Goal: Information Seeking & Learning: Learn about a topic

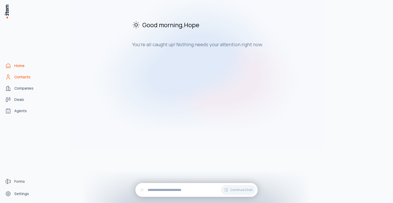
click at [23, 77] on span "Contacts" at bounding box center [22, 76] width 16 height 5
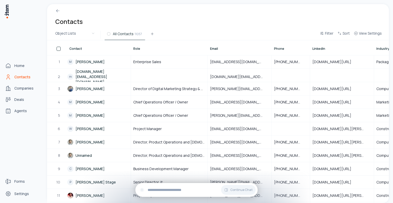
click at [8, 76] on icon "Contacts" at bounding box center [8, 77] width 6 height 6
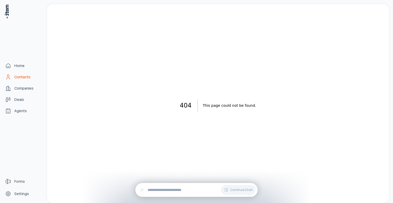
click at [19, 75] on span "Contacts" at bounding box center [22, 76] width 16 height 5
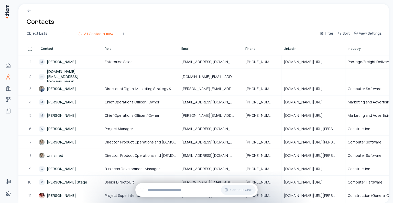
click at [109, 33] on span "11057" at bounding box center [109, 34] width 7 height 5
click at [91, 33] on span "All Contacts" at bounding box center [94, 33] width 21 height 5
click at [60, 32] on html "Home Contacts Companies Deals Agents Forms Settings Contacts Object Lists All C…" at bounding box center [196, 101] width 393 height 203
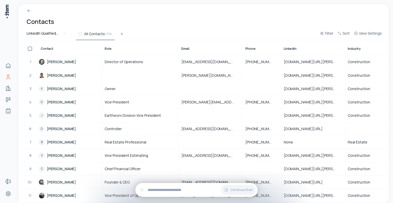
click at [53, 33] on html "Home Contacts Companies Deals Agents Forms Settings Contacts LinkedIn Qualified…" at bounding box center [196, 101] width 393 height 203
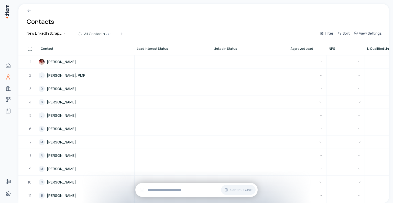
scroll to position [0, 1067]
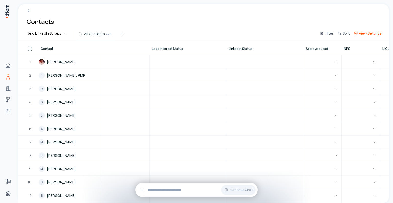
click at [362, 32] on span "View Settings" at bounding box center [370, 33] width 23 height 5
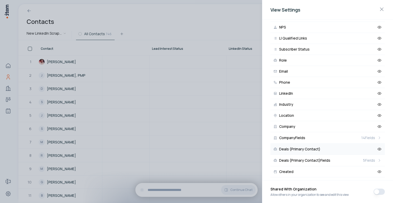
scroll to position [236, 0]
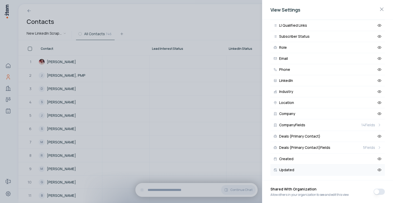
click at [378, 167] on icon at bounding box center [380, 169] width 5 height 5
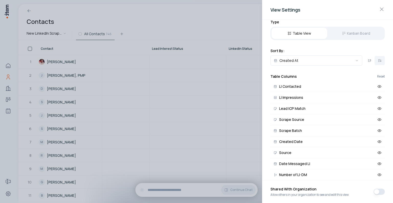
scroll to position [0, 0]
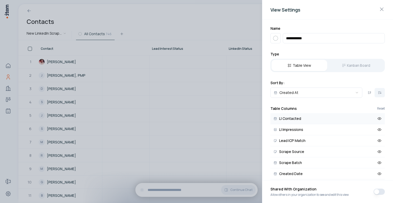
click at [378, 117] on icon at bounding box center [380, 118] width 5 height 5
click at [378, 149] on icon at bounding box center [380, 151] width 5 height 5
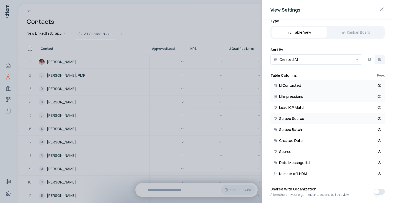
scroll to position [26, 0]
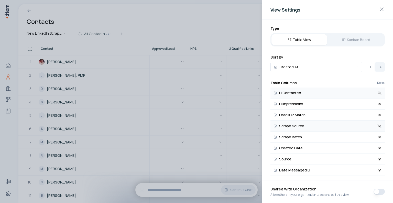
click at [378, 125] on icon at bounding box center [380, 125] width 5 height 5
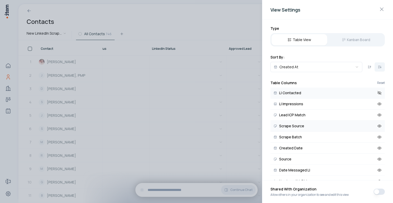
click at [378, 125] on icon at bounding box center [380, 125] width 5 height 5
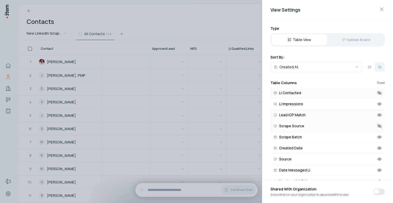
click at [380, 115] on icon at bounding box center [380, 115] width 1 height 1
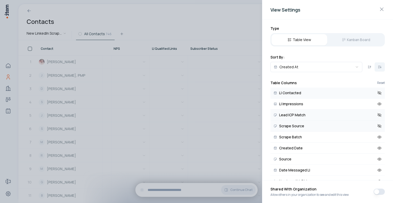
click at [378, 91] on icon at bounding box center [380, 92] width 5 height 5
click at [378, 103] on icon at bounding box center [380, 103] width 5 height 5
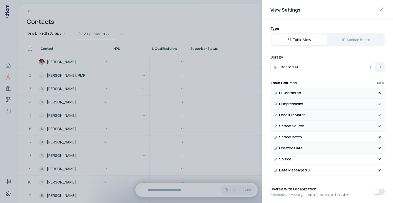
click at [380, 148] on icon at bounding box center [380, 148] width 1 height 1
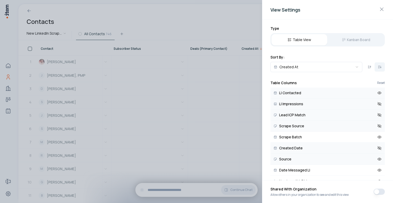
click at [378, 157] on icon at bounding box center [380, 159] width 5 height 5
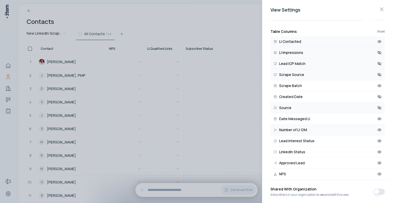
scroll to position [0, 922]
click at [378, 139] on icon at bounding box center [380, 140] width 5 height 5
click at [378, 150] on icon at bounding box center [380, 151] width 5 height 5
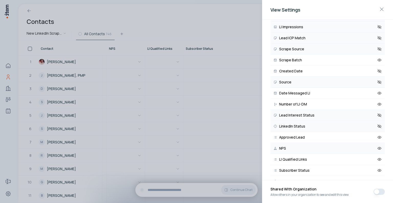
scroll to position [0, 768]
click at [380, 148] on icon at bounding box center [380, 148] width 1 height 1
click at [378, 168] on icon at bounding box center [380, 170] width 5 height 5
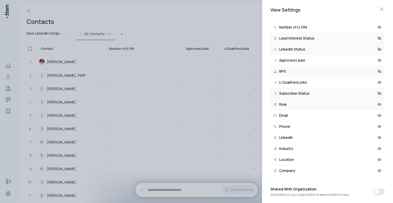
scroll to position [0, 653]
click at [378, 103] on icon at bounding box center [380, 104] width 5 height 5
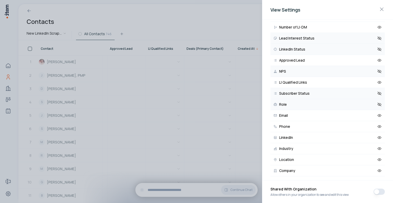
click at [378, 103] on icon at bounding box center [380, 104] width 5 height 5
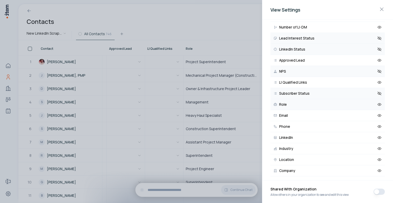
click at [378, 103] on icon at bounding box center [380, 104] width 5 height 5
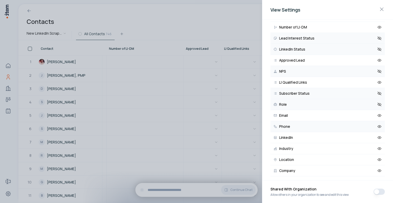
scroll to position [0, 576]
click at [378, 114] on icon at bounding box center [380, 115] width 4 height 2
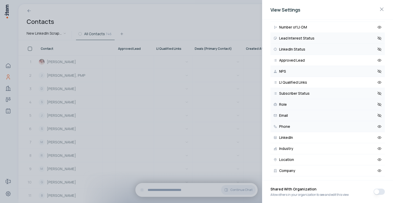
click at [378, 125] on icon at bounding box center [380, 126] width 5 height 5
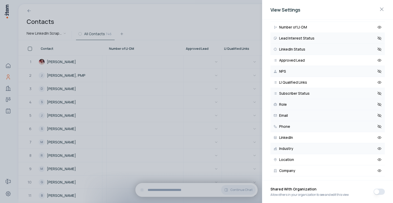
click at [378, 147] on icon at bounding box center [380, 148] width 4 height 2
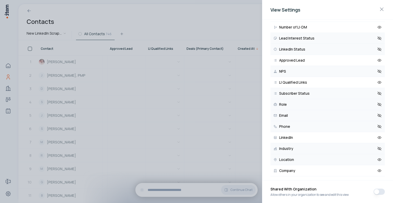
click at [378, 158] on icon at bounding box center [380, 159] width 4 height 2
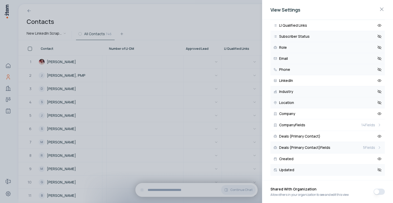
scroll to position [0, 345]
click at [378, 135] on icon at bounding box center [380, 136] width 4 height 2
click at [378, 145] on icon at bounding box center [380, 147] width 5 height 5
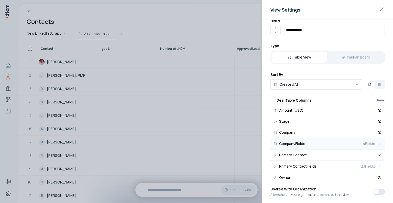
scroll to position [0, 0]
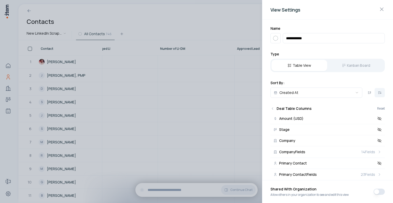
click at [188, 7] on div at bounding box center [196, 101] width 393 height 203
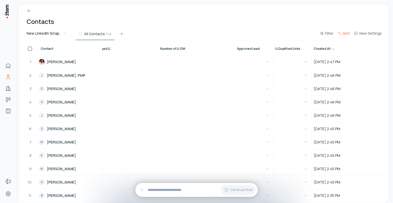
click at [342, 32] on icon "button" at bounding box center [340, 33] width 4 height 4
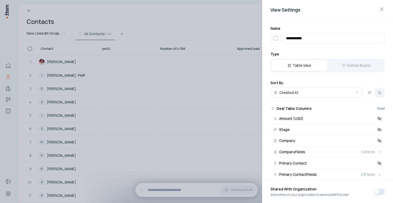
click at [272, 107] on icon "Back" at bounding box center [273, 108] width 4 height 4
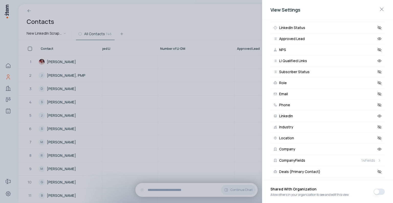
scroll to position [236, 0]
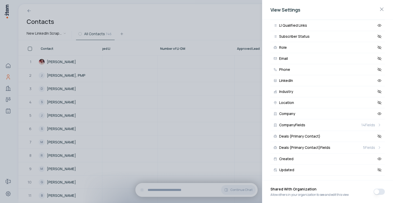
click at [195, 21] on div at bounding box center [196, 101] width 393 height 203
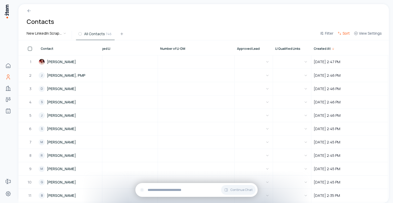
click at [346, 34] on span "Sort" at bounding box center [346, 33] width 7 height 5
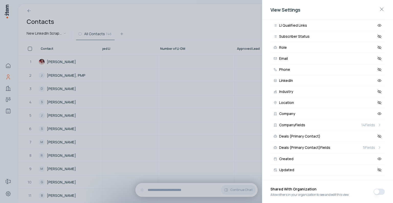
click at [379, 191] on button "button" at bounding box center [379, 191] width 11 height 6
click at [377, 191] on button "button" at bounding box center [379, 191] width 11 height 6
click at [379, 192] on button "button" at bounding box center [379, 191] width 11 height 6
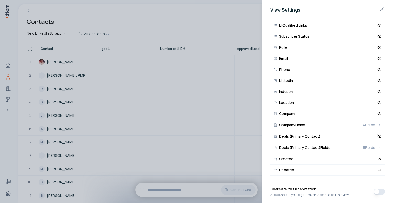
click at [376, 190] on button "button" at bounding box center [379, 191] width 11 height 6
click at [377, 191] on button "button" at bounding box center [379, 191] width 11 height 6
click at [376, 191] on button "button" at bounding box center [379, 191] width 11 height 6
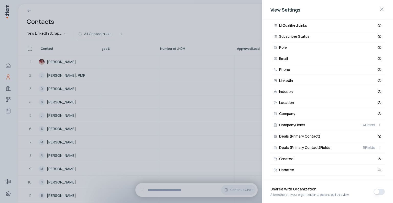
click at [376, 191] on button "button" at bounding box center [379, 191] width 11 height 6
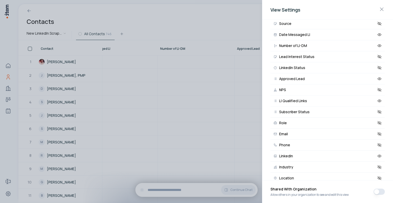
scroll to position [159, 0]
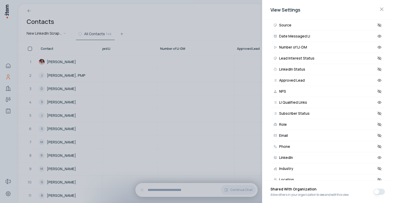
click at [377, 191] on button "button" at bounding box center [379, 191] width 11 height 6
click at [377, 190] on button "button" at bounding box center [379, 191] width 11 height 6
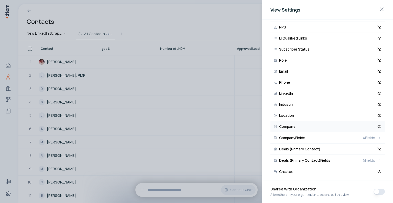
scroll to position [236, 0]
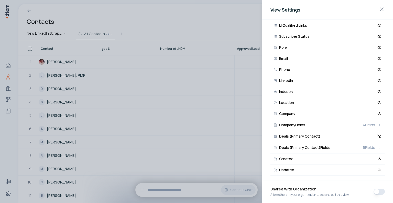
click at [205, 13] on div at bounding box center [196, 101] width 393 height 203
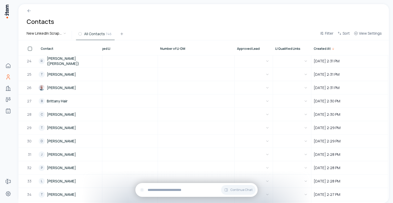
scroll to position [435, 294]
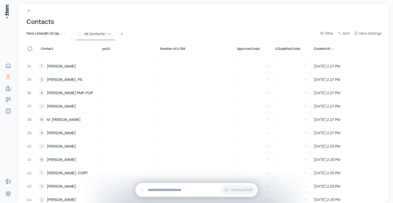
click at [321, 48] on span "Created At" at bounding box center [322, 49] width 17 height 4
drag, startPoint x: 325, startPoint y: 35, endPoint x: 307, endPoint y: 35, distance: 17.4
click at [325, 34] on button "Filter" at bounding box center [327, 34] width 18 height 9
click at [215, 58] on button "Add filter" at bounding box center [264, 59] width 135 height 9
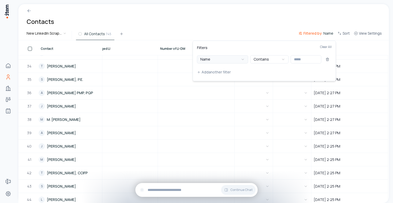
click at [244, 56] on button "Name" at bounding box center [222, 59] width 51 height 8
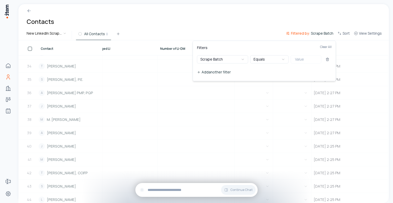
scroll to position [0, 290]
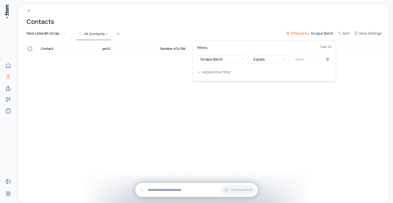
click at [328, 57] on button at bounding box center [328, 59] width 8 height 8
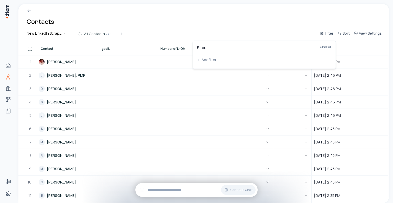
click at [260, 17] on html "Home Contacts Companies Deals Agents Forms Settings Contacts New LinkedIn Scrap…" at bounding box center [196, 101] width 393 height 203
click at [331, 31] on span "Filter" at bounding box center [329, 33] width 8 height 5
click at [209, 59] on button "Add filter" at bounding box center [264, 59] width 135 height 9
click at [225, 24] on html "Home Contacts Companies Deals Agents Forms Settings Contacts New LinkedIn Scrap…" at bounding box center [196, 101] width 393 height 203
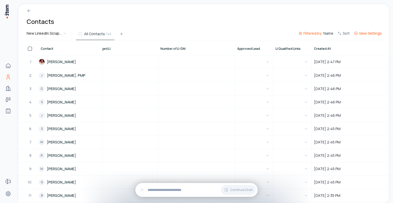
click at [365, 32] on span "View Settings" at bounding box center [370, 33] width 23 height 5
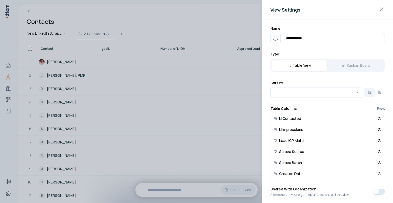
click at [143, 28] on div at bounding box center [196, 101] width 393 height 203
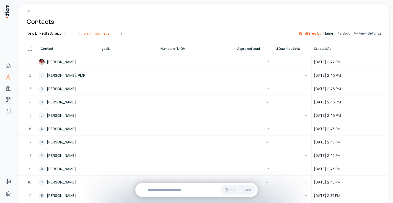
click at [98, 36] on span "All Contacts" at bounding box center [94, 33] width 21 height 5
click at [375, 32] on span "View Settings" at bounding box center [370, 33] width 23 height 5
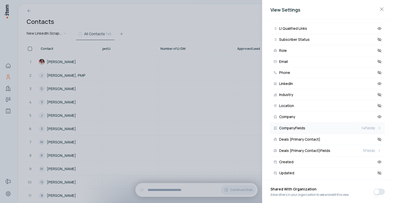
scroll to position [236, 0]
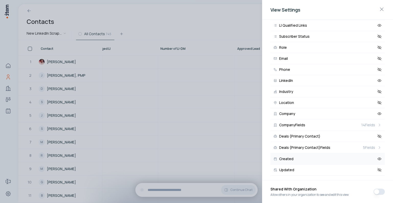
click at [378, 155] on button "Created" at bounding box center [328, 158] width 115 height 11
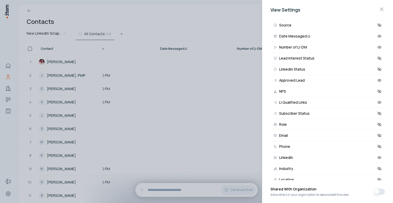
click at [181, 13] on div at bounding box center [196, 101] width 393 height 203
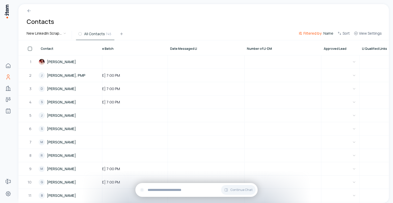
scroll to position [0, 217]
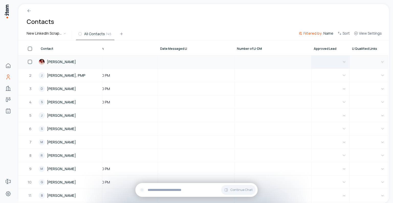
click at [331, 61] on button "button" at bounding box center [331, 61] width 34 height 13
click at [362, 60] on html "Home Contacts Companies Deals Agents Forms Settings Contacts New LinkedIn Scrap…" at bounding box center [196, 101] width 393 height 203
click at [357, 60] on button "button" at bounding box center [369, 61] width 34 height 13
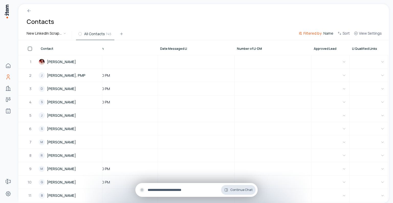
drag, startPoint x: 323, startPoint y: 200, endPoint x: 243, endPoint y: 192, distance: 80.3
click at [243, 192] on html "Home Contacts Companies Deals Agents Forms Settings Contacts New LinkedIn Scrap…" at bounding box center [196, 101] width 393 height 203
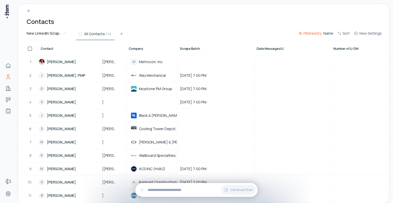
scroll to position [0, 115]
click at [189, 48] on span "Scrape Batch" at bounding box center [192, 49] width 20 height 4
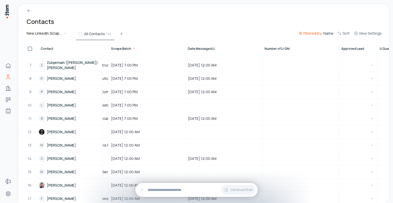
scroll to position [77, 217]
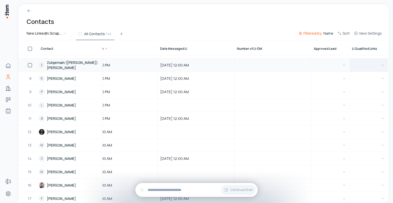
click at [381, 64] on icon "button" at bounding box center [383, 65] width 4 height 4
click at [217, 20] on html "Home Contacts Companies Deals Agents Forms Settings Contacts New LinkedIn Scrap…" at bounding box center [196, 101] width 393 height 203
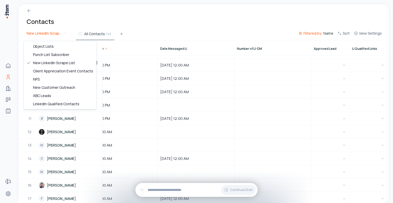
click at [53, 34] on html "Home Contacts Companies Deals Agents Forms Settings Contacts New LinkedIn Scrap…" at bounding box center [196, 101] width 393 height 203
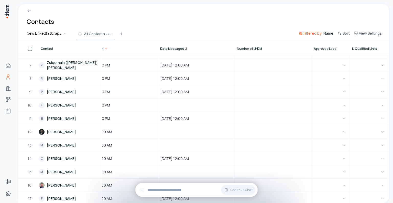
click at [230, 16] on html "Home Contacts Companies Deals Agents Forms Settings Contacts New LinkedIn Scrap…" at bounding box center [196, 101] width 393 height 203
click at [361, 67] on button "button" at bounding box center [369, 65] width 34 height 13
click at [328, 65] on html "Home Contacts Companies Deals Agents Forms Settings Contacts New LinkedIn Scrap…" at bounding box center [196, 101] width 393 height 203
click at [328, 66] on button "button" at bounding box center [331, 65] width 34 height 13
drag, startPoint x: 238, startPoint y: 201, endPoint x: 256, endPoint y: 202, distance: 18.0
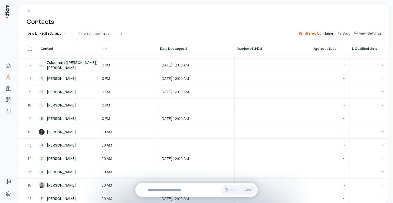
click at [256, 202] on html "Home Contacts Companies Deals Agents Forms Settings Contacts New LinkedIn Scrap…" at bounding box center [196, 101] width 393 height 203
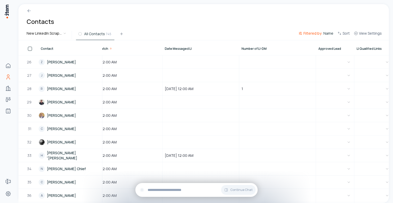
scroll to position [333, 217]
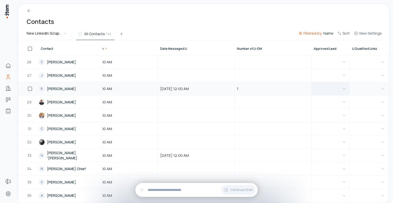
click at [342, 89] on icon "button" at bounding box center [344, 89] width 4 height 4
click at [370, 89] on html "Home Contacts Companies Deals Agents Forms Settings Contacts New LinkedIn Scrap…" at bounding box center [196, 101] width 393 height 203
click at [325, 90] on button "button" at bounding box center [331, 88] width 34 height 13
drag, startPoint x: 306, startPoint y: 200, endPoint x: 274, endPoint y: 198, distance: 32.6
click at [274, 198] on html "Home Contacts Companies Deals Agents Forms Settings Contacts New LinkedIn Scrap…" at bounding box center [196, 101] width 393 height 203
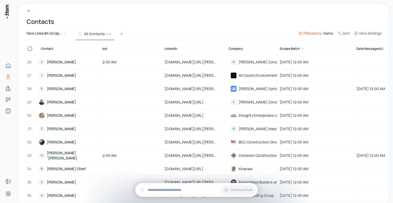
scroll to position [333, 0]
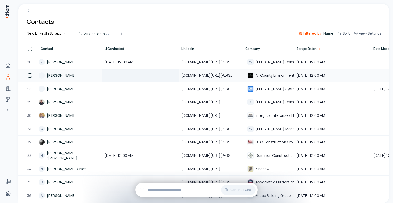
click at [138, 72] on div at bounding box center [141, 75] width 76 height 13
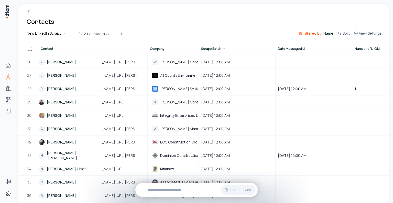
scroll to position [333, 124]
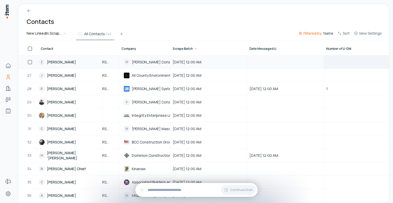
click at [356, 61] on div at bounding box center [363, 62] width 76 height 13
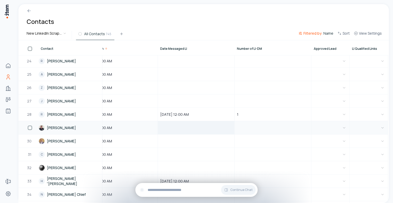
scroll to position [205, 217]
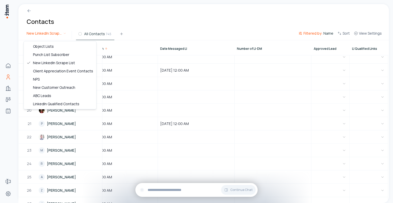
click at [44, 31] on html "Home Contacts Companies Deals Agents Forms Settings Contacts New LinkedIn Scrap…" at bounding box center [196, 101] width 393 height 203
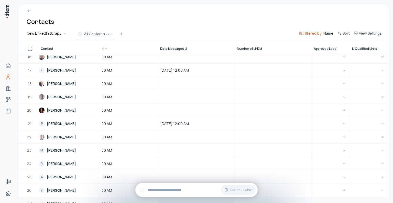
drag, startPoint x: 270, startPoint y: 200, endPoint x: 158, endPoint y: 198, distance: 112.5
click at [158, 198] on html "Home Contacts Companies Deals Agents Forms Settings Contacts New LinkedIn Scrap…" at bounding box center [196, 101] width 393 height 203
click at [314, 32] on span "Filtered by:" at bounding box center [313, 33] width 19 height 5
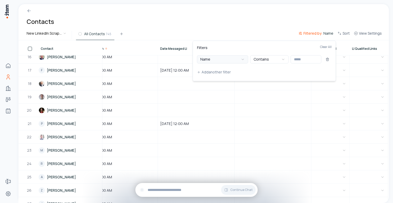
click at [240, 59] on button "Name" at bounding box center [222, 59] width 51 height 8
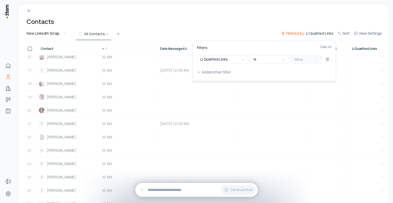
scroll to position [0, 213]
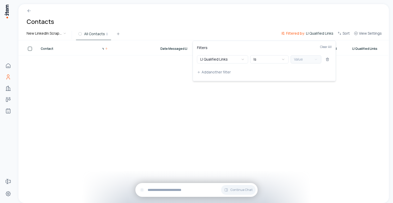
click at [303, 59] on button "Value" at bounding box center [306, 59] width 31 height 8
click at [234, 9] on html "Home Contacts Companies Deals Agents Forms Settings Contacts New LinkedIn Scrap…" at bounding box center [196, 101] width 393 height 203
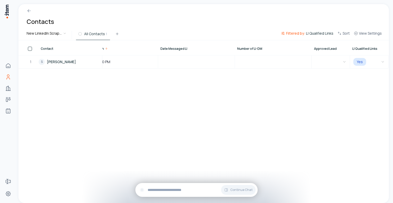
click at [318, 32] on span "LI Qualified Links" at bounding box center [319, 33] width 27 height 5
click at [240, 8] on html "Home Contacts Companies Deals Agents Forms Settings Contacts New LinkedIn Scrap…" at bounding box center [196, 101] width 393 height 203
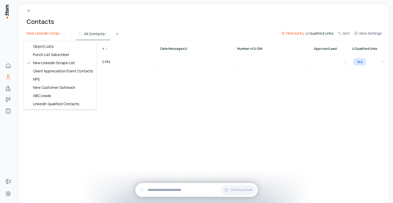
click at [34, 34] on html "Home Contacts Companies Deals Agents Forms Settings Contacts New LinkedIn Scrap…" at bounding box center [196, 101] width 393 height 203
click at [211, 22] on html "Home Contacts Companies Deals Agents Forms Settings Contacts New LinkedIn Scrap…" at bounding box center [196, 101] width 393 height 203
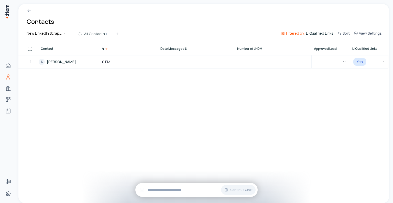
click at [297, 33] on span "Filtered by:" at bounding box center [295, 33] width 19 height 5
click at [220, 60] on button "LI Qualified Links" at bounding box center [222, 59] width 51 height 8
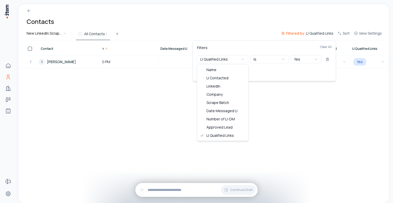
click at [310, 72] on button "Add another filter" at bounding box center [264, 71] width 135 height 9
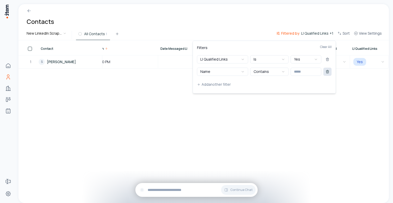
click at [328, 70] on icon at bounding box center [328, 71] width 4 height 4
click at [254, 17] on html "Home Contacts Companies Deals Agents Forms Settings Contacts New LinkedIn Scrap…" at bounding box center [196, 101] width 393 height 203
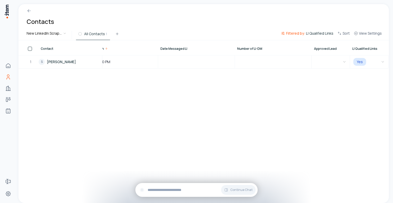
click at [299, 34] on span "Filtered by:" at bounding box center [295, 33] width 19 height 5
click at [330, 57] on button at bounding box center [328, 59] width 8 height 8
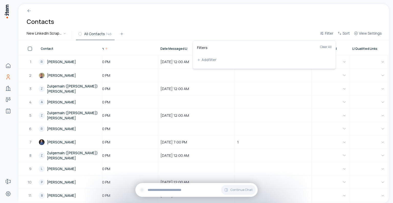
click at [248, 23] on html "Home Contacts Companies Deals Agents Forms Settings Contacts New LinkedIn Scrap…" at bounding box center [196, 101] width 393 height 203
click at [174, 48] on span "Date Messaged LI" at bounding box center [174, 49] width 27 height 4
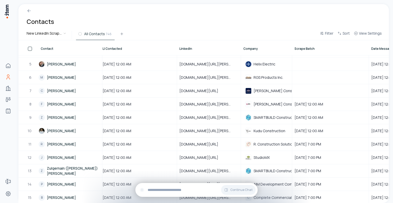
scroll to position [51, 0]
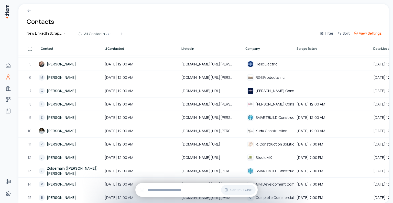
click at [369, 34] on span "View Settings" at bounding box center [370, 33] width 23 height 5
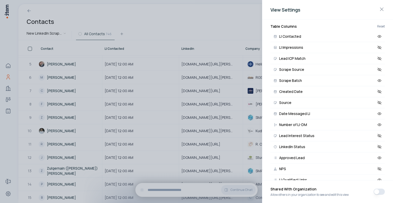
scroll to position [82, 0]
click at [378, 100] on icon at bounding box center [380, 102] width 5 height 5
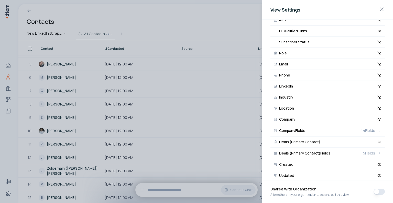
scroll to position [230, 0]
click at [372, 128] on div "14 Fields" at bounding box center [372, 130] width 20 height 5
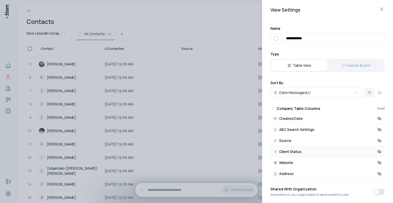
click at [378, 149] on icon at bounding box center [380, 151] width 5 height 5
click at [272, 108] on icon "Back" at bounding box center [273, 108] width 4 height 4
click at [237, 15] on div at bounding box center [196, 101] width 393 height 203
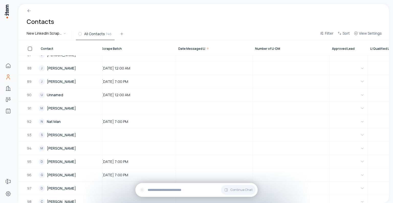
scroll to position [1153, 333]
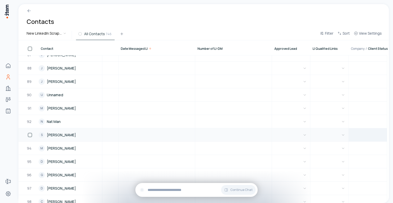
click at [361, 135] on td at bounding box center [368, 134] width 38 height 13
click at [372, 134] on td at bounding box center [368, 134] width 38 height 13
click at [371, 134] on td at bounding box center [368, 134] width 38 height 13
click at [371, 135] on td at bounding box center [368, 134] width 38 height 13
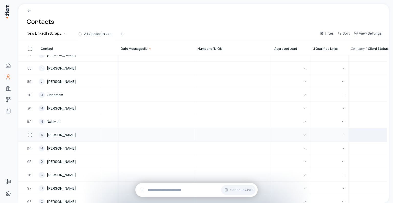
click at [371, 135] on td at bounding box center [368, 134] width 38 height 13
click at [366, 134] on td at bounding box center [368, 134] width 38 height 13
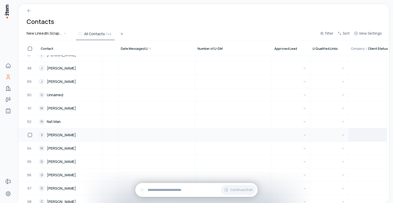
click at [371, 135] on td at bounding box center [368, 134] width 38 height 13
click at [370, 135] on td at bounding box center [368, 134] width 38 height 13
click at [214, 134] on div at bounding box center [234, 134] width 76 height 13
click at [246, 134] on div at bounding box center [234, 134] width 76 height 13
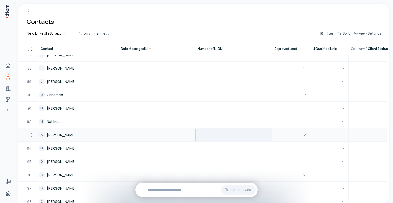
click at [246, 134] on div at bounding box center [234, 134] width 76 height 13
click at [240, 22] on div "Contacts" at bounding box center [203, 17] width 371 height 26
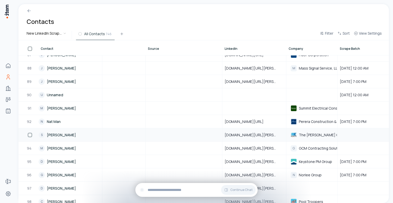
scroll to position [1153, 0]
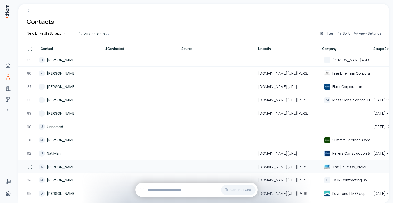
drag, startPoint x: 292, startPoint y: 47, endPoint x: 251, endPoint y: 44, distance: 40.9
click at [251, 44] on tr "Contact LI Contacted Source LinkedIn Company Scrape Batch Date Messaged LI Numb…" at bounding box center [367, 47] width 699 height 15
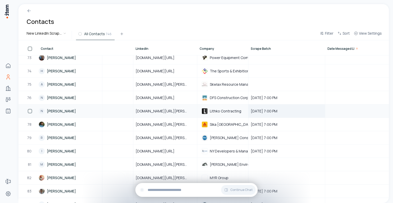
scroll to position [967, 123]
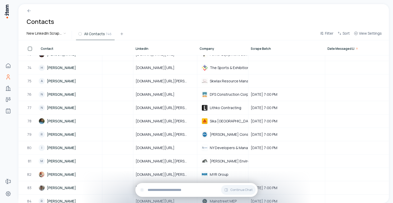
click at [327, 32] on span "Filter" at bounding box center [329, 33] width 8 height 5
click at [209, 59] on button "Add filter" at bounding box center [264, 59] width 135 height 9
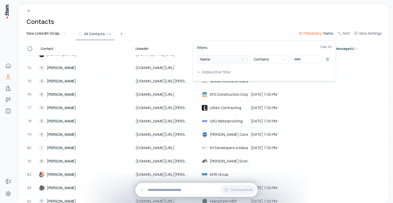
click at [223, 57] on button "Name" at bounding box center [222, 59] width 51 height 8
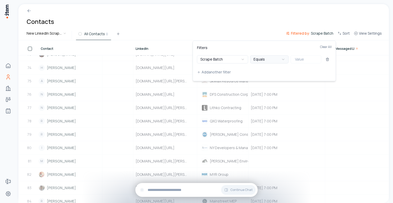
scroll to position [0, 123]
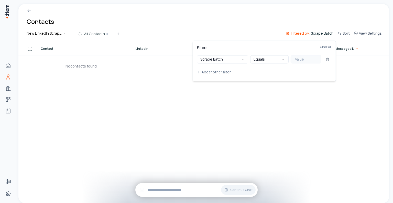
click at [305, 60] on button "Value" at bounding box center [306, 59] width 31 height 8
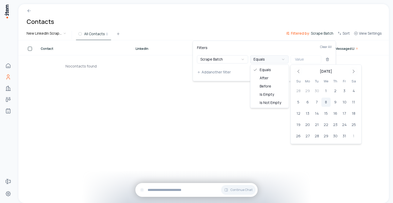
click at [272, 57] on button "Equals" at bounding box center [270, 59] width 38 height 8
click at [269, 57] on button "Before" at bounding box center [270, 59] width 38 height 8
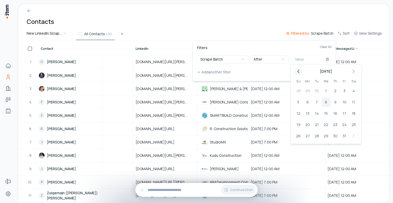
click at [298, 69] on icon "Go to previous month" at bounding box center [299, 71] width 6 height 6
click at [276, 55] on button "After" at bounding box center [270, 59] width 38 height 8
click at [307, 134] on html "Home Contacts Companies Deals Agents Forms Settings Contacts New LinkedIn Scrap…" at bounding box center [196, 101] width 393 height 203
click at [307, 134] on button "29" at bounding box center [307, 135] width 9 height 9
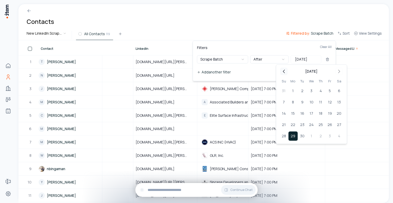
click at [255, 71] on button "Add another filter" at bounding box center [264, 71] width 135 height 9
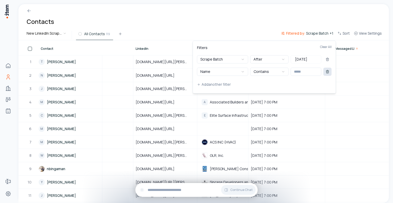
click at [330, 71] on button at bounding box center [328, 71] width 8 height 8
click at [256, 20] on html "Home Contacts Companies Deals Agents Forms Settings Contacts New LinkedIn Scrap…" at bounding box center [196, 101] width 393 height 203
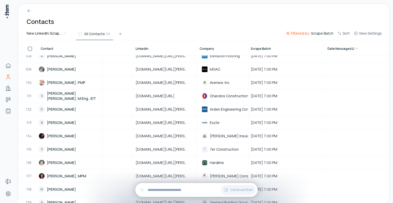
scroll to position [1441, 123]
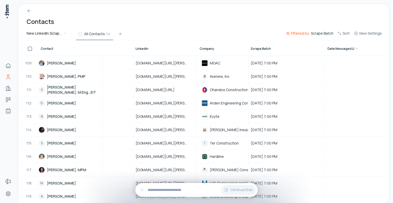
click at [266, 48] on span "Scrape Batch" at bounding box center [261, 49] width 20 height 4
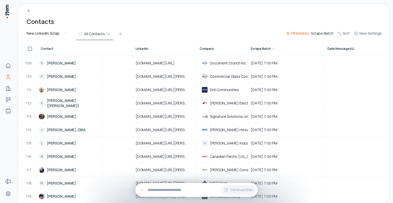
click at [322, 33] on span "Scrape Batch" at bounding box center [322, 33] width 23 height 5
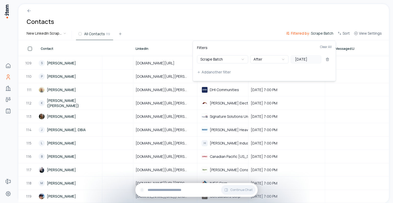
click at [298, 59] on button "[DATE]" at bounding box center [306, 59] width 31 height 8
click at [277, 45] on div "Filters Clear All" at bounding box center [264, 50] width 135 height 10
click at [328, 58] on icon at bounding box center [327, 58] width 1 height 1
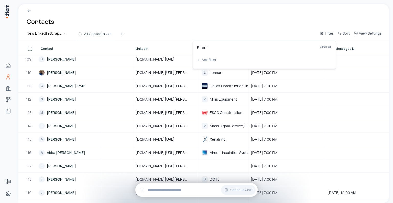
click at [278, 22] on html "Home Contacts Companies Deals Agents Forms Settings Contacts New LinkedIn Scrap…" at bounding box center [196, 101] width 393 height 203
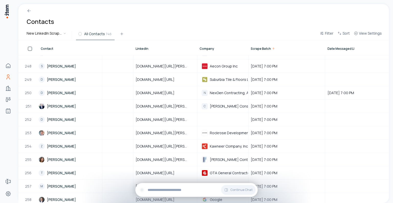
scroll to position [3286, 123]
click at [261, 47] on span "Scrape Batch" at bounding box center [261, 49] width 20 height 4
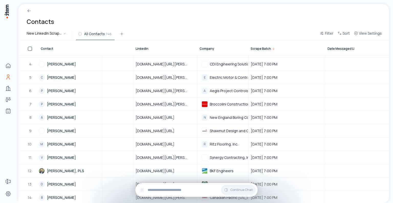
scroll to position [36, 123]
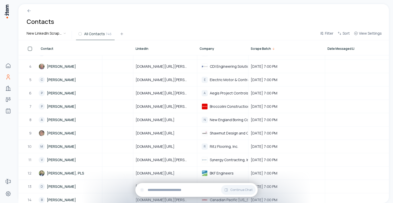
drag, startPoint x: 281, startPoint y: 116, endPoint x: 252, endPoint y: 23, distance: 97.3
click at [252, 23] on div "Contacts" at bounding box center [203, 17] width 371 height 26
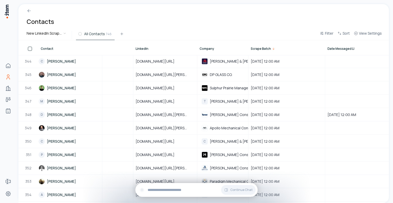
scroll to position [4570, 333]
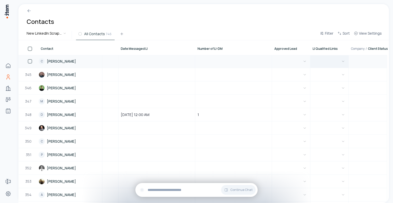
click at [339, 57] on button "button" at bounding box center [330, 61] width 34 height 13
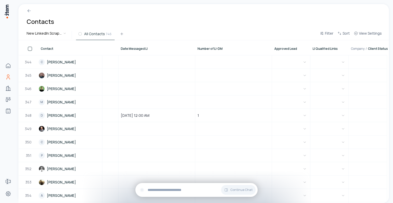
drag, startPoint x: 285, startPoint y: 45, endPoint x: 269, endPoint y: 45, distance: 16.1
click at [269, 45] on html "Home Contacts Companies Deals Agents Forms Settings Contacts New LinkedIn Scrap…" at bounding box center [196, 101] width 393 height 203
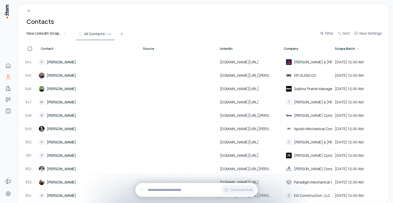
scroll to position [4569, 0]
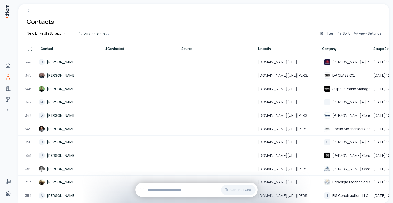
drag, startPoint x: 120, startPoint y: 46, endPoint x: 199, endPoint y: 47, distance: 78.4
click at [199, 47] on tr "Contact LI Contacted Source LinkedIn Company Scrape Batch Date Messaged LI Numb…" at bounding box center [367, 47] width 699 height 15
drag, startPoint x: 338, startPoint y: 48, endPoint x: 300, endPoint y: 51, distance: 38.0
click at [300, 51] on tr "Contact LI Contacted Source LinkedIn Company Scrape Batch Date Messaged LI Numb…" at bounding box center [367, 47] width 699 height 15
click at [364, 34] on span "View Settings" at bounding box center [370, 33] width 23 height 5
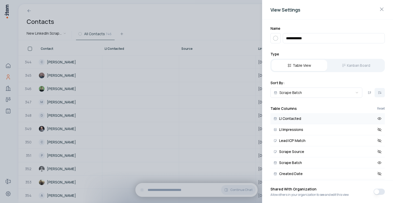
click at [274, 118] on icon at bounding box center [276, 119] width 4 height 4
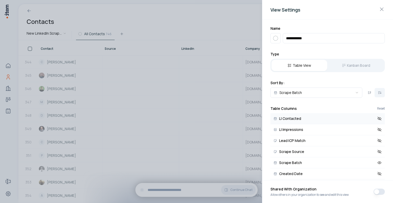
click at [274, 118] on icon at bounding box center [276, 119] width 4 height 4
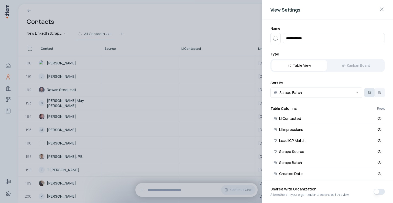
scroll to position [2520, 0]
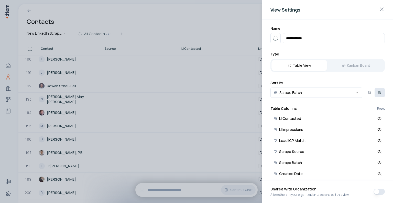
click at [375, 91] on button at bounding box center [380, 92] width 10 height 9
click at [365, 91] on button at bounding box center [370, 92] width 10 height 9
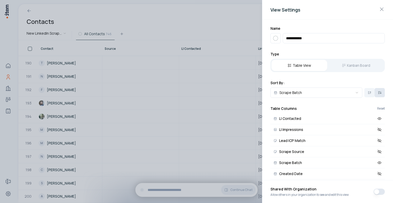
click at [379, 92] on button at bounding box center [380, 92] width 10 height 9
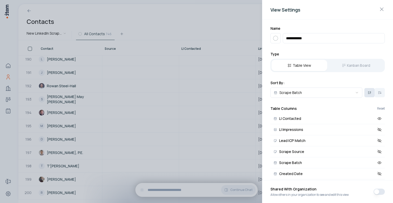
click at [368, 93] on icon at bounding box center [370, 92] width 4 height 4
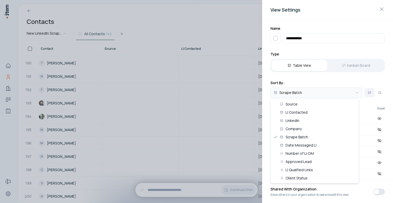
click at [355, 93] on body "Home Contacts Companies Deals Agents Forms Settings Contacts New LinkedIn Scrap…" at bounding box center [196, 101] width 393 height 203
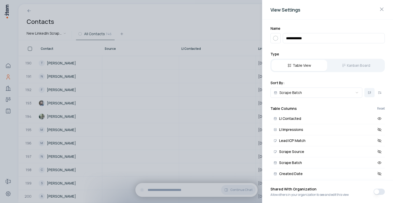
click at [322, 78] on body "Home Contacts Companies Deals Agents Forms Settings Contacts New LinkedIn Scrap…" at bounding box center [196, 101] width 393 height 203
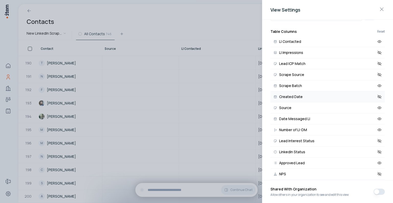
click at [378, 95] on icon at bounding box center [380, 96] width 5 height 5
click at [221, 12] on div at bounding box center [196, 101] width 393 height 203
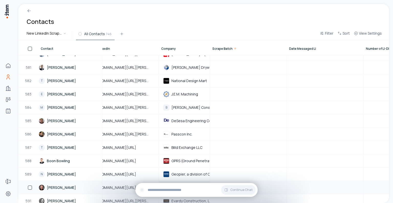
scroll to position [7823, 238]
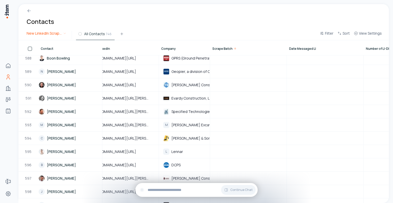
click at [52, 34] on html "Home Contacts Companies Deals Agents Forms Settings Contacts New LinkedIn Scrap…" at bounding box center [196, 101] width 393 height 203
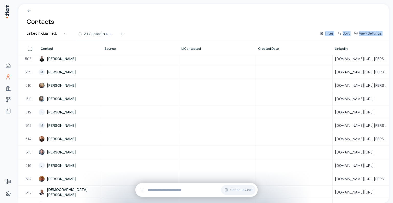
scroll to position [6727, 0]
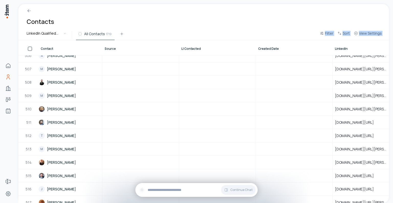
drag, startPoint x: 118, startPoint y: 47, endPoint x: 200, endPoint y: 40, distance: 82.8
click at [200, 40] on div "Contacts LinkedIn Qualified Contacts All Contacts 1719 Filter Sort View Setting…" at bounding box center [203, 103] width 371 height 199
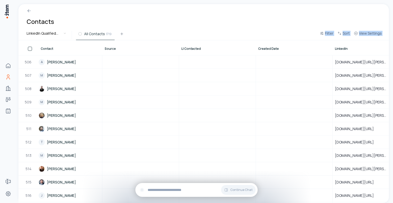
drag, startPoint x: 199, startPoint y: 47, endPoint x: 179, endPoint y: 48, distance: 20.0
click at [373, 31] on span "View Settings" at bounding box center [370, 33] width 23 height 5
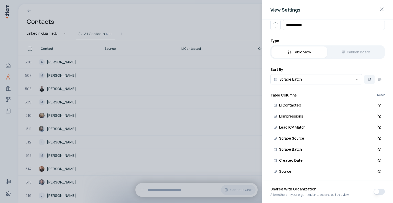
scroll to position [26, 0]
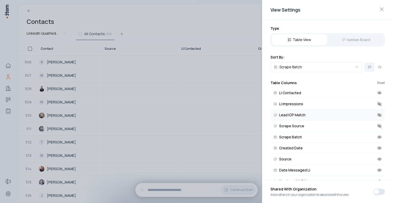
drag, startPoint x: 275, startPoint y: 93, endPoint x: 272, endPoint y: 115, distance: 21.7
drag, startPoint x: 277, startPoint y: 93, endPoint x: 276, endPoint y: 125, distance: 32.3
drag, startPoint x: 275, startPoint y: 160, endPoint x: 281, endPoint y: 129, distance: 31.3
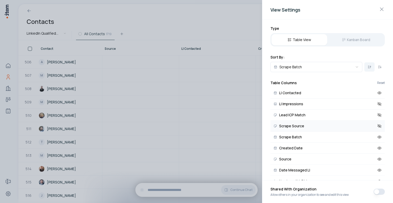
click at [347, 39] on div "Table View Kanban Board" at bounding box center [328, 39] width 115 height 13
click at [351, 37] on div "Table View Kanban Board" at bounding box center [328, 39] width 115 height 13
click at [350, 37] on div "Table View Kanban Board" at bounding box center [328, 39] width 115 height 13
click at [350, 38] on div "Table View Kanban Board" at bounding box center [328, 39] width 115 height 13
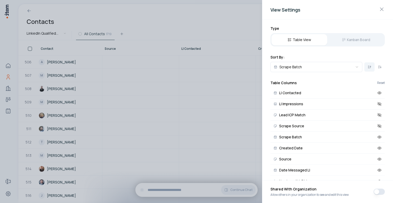
click at [357, 39] on div "Table View Kanban Board" at bounding box center [328, 39] width 115 height 13
click at [347, 39] on div "Table View Kanban Board" at bounding box center [328, 39] width 115 height 13
click at [350, 35] on div "Table View Kanban Board" at bounding box center [328, 39] width 115 height 13
click at [347, 38] on div "Table View Kanban Board" at bounding box center [328, 39] width 115 height 13
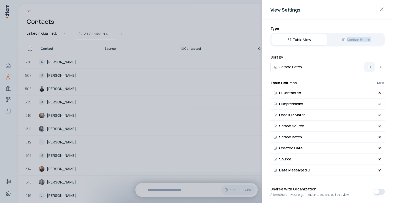
click at [347, 38] on div "Table View Kanban Board" at bounding box center [328, 39] width 115 height 13
click at [343, 39] on div "Table View Kanban Board" at bounding box center [328, 39] width 115 height 13
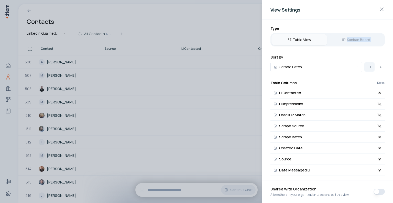
click at [299, 39] on button "Table View" at bounding box center [300, 39] width 56 height 11
click at [348, 38] on div "Table View Kanban Board" at bounding box center [328, 39] width 115 height 13
click at [346, 39] on div "Table View Kanban Board" at bounding box center [328, 39] width 115 height 13
click at [355, 41] on div "Table View Kanban Board" at bounding box center [328, 39] width 115 height 13
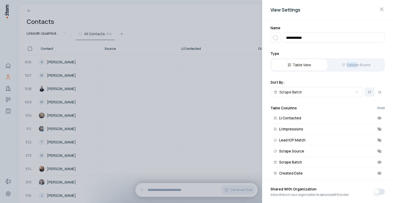
scroll to position [0, 0]
click at [225, 13] on div at bounding box center [196, 101] width 393 height 203
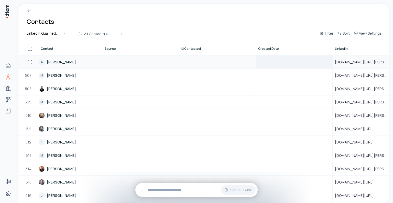
click at [288, 61] on div at bounding box center [294, 62] width 76 height 13
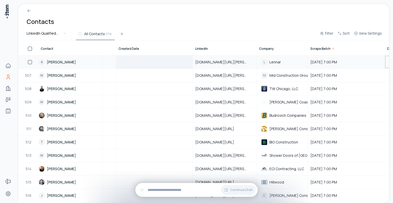
scroll to position [6727, 410]
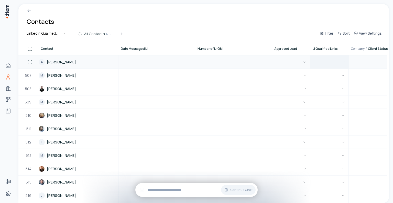
click at [335, 57] on button "button" at bounding box center [330, 62] width 34 height 13
click at [28, 8] on div at bounding box center [203, 8] width 371 height 9
click at [29, 11] on icon at bounding box center [29, 10] width 5 height 5
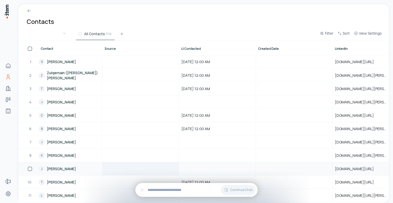
click at [149, 166] on div at bounding box center [141, 168] width 76 height 13
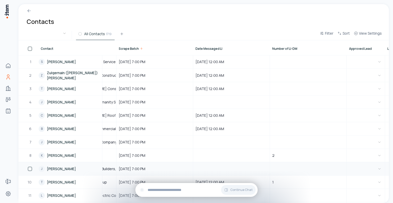
scroll to position [0, 329]
